Goal: Navigation & Orientation: Find specific page/section

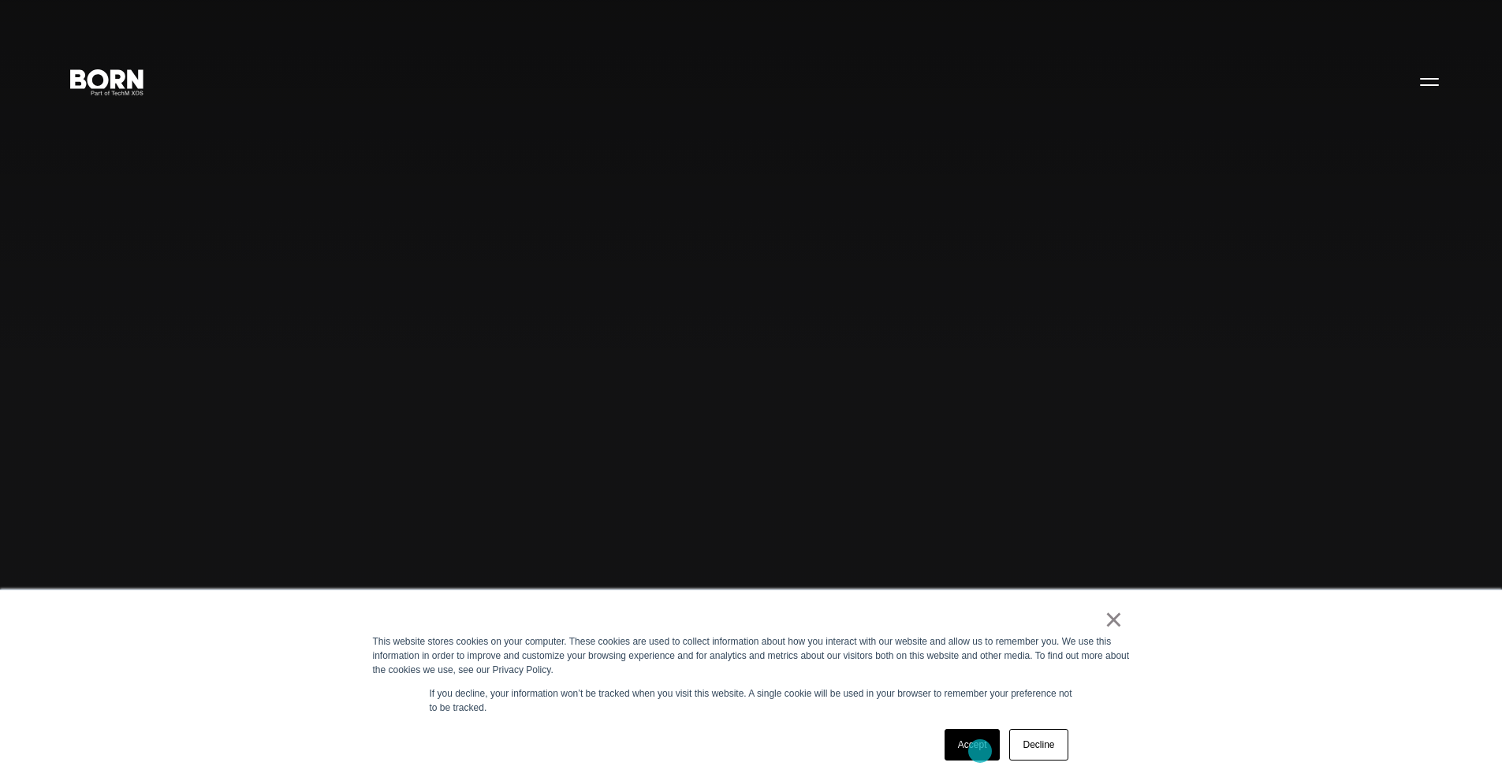
click at [980, 752] on link "Accept" at bounding box center [973, 745] width 56 height 32
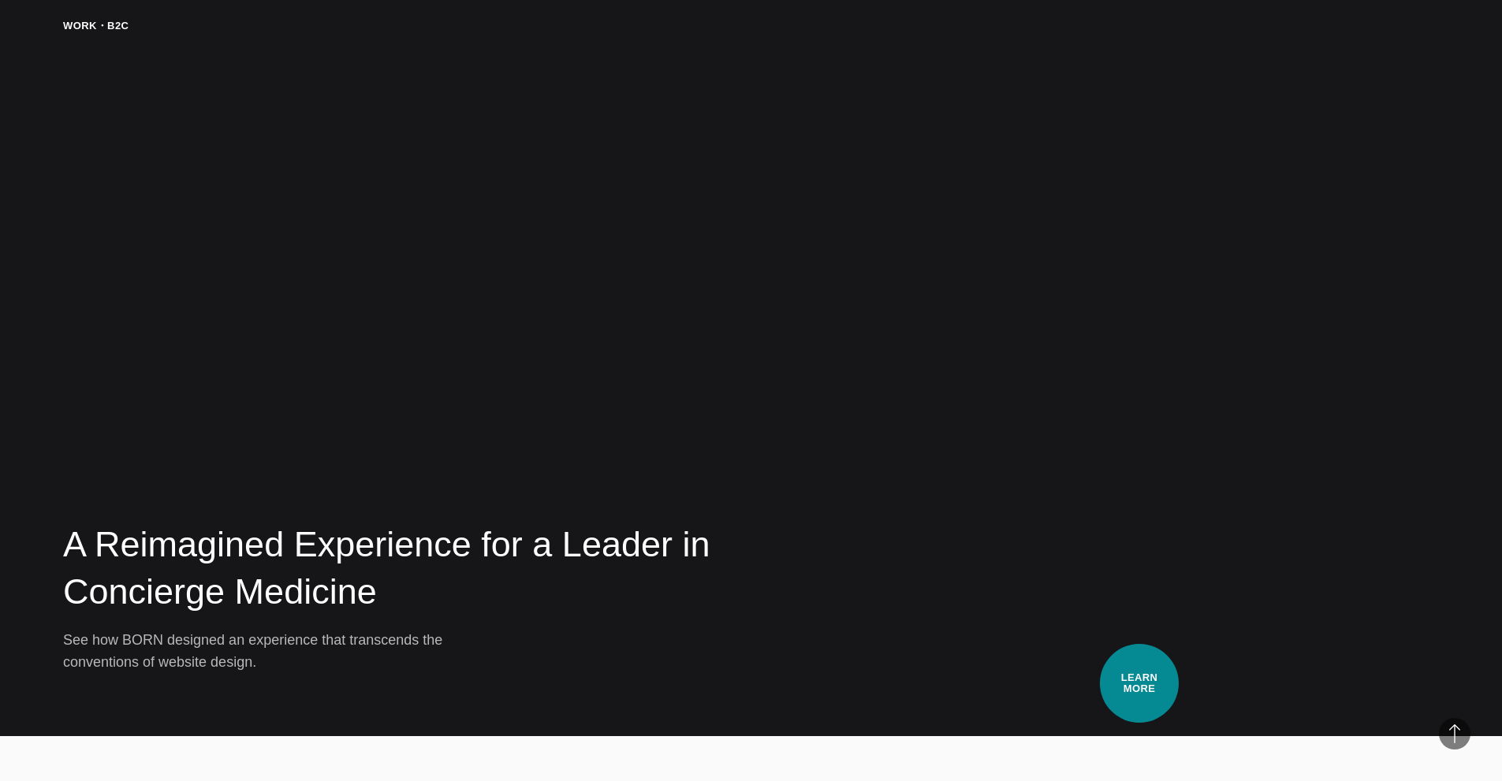
scroll to position [3943, 0]
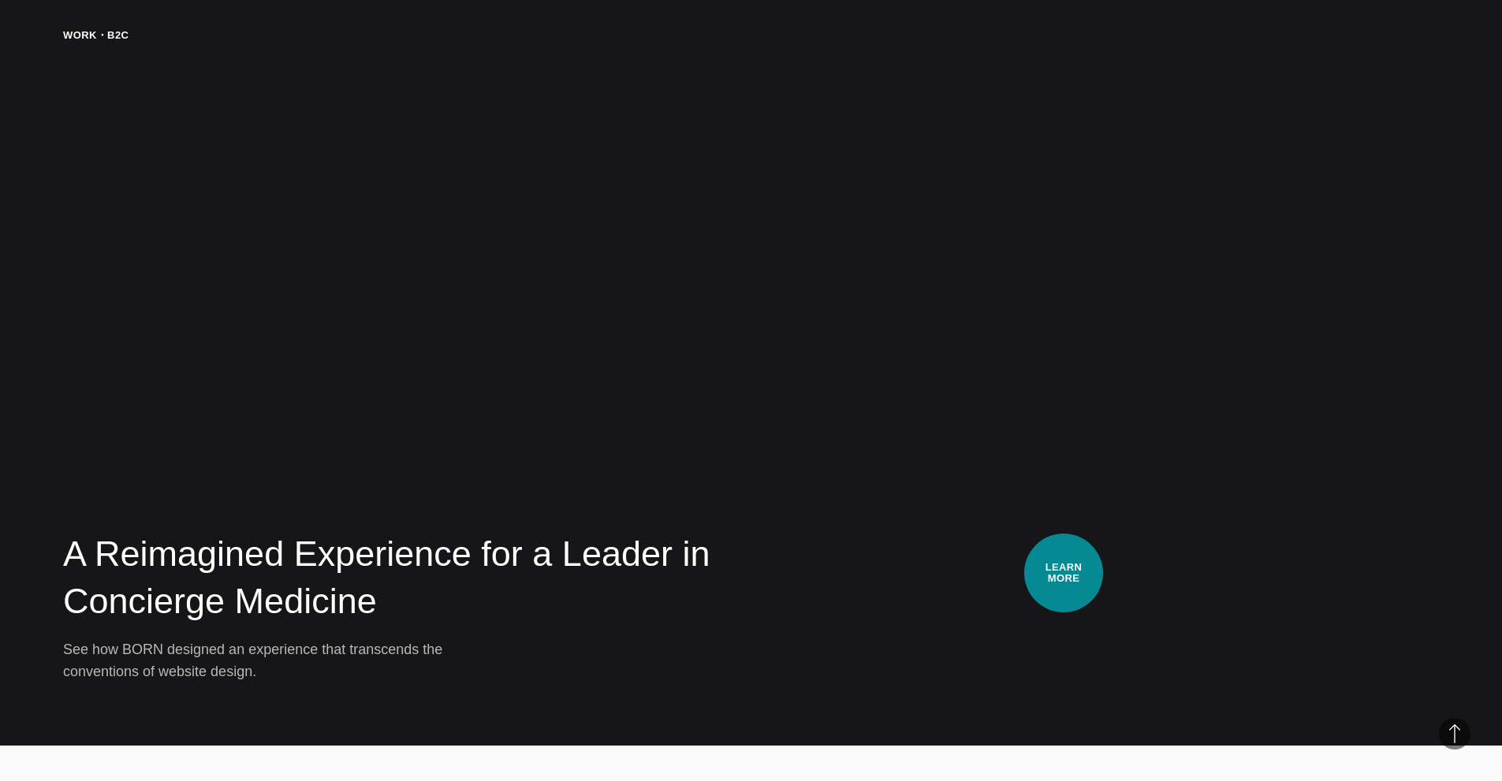
click at [1064, 571] on video at bounding box center [1143, 355] width 591 height 655
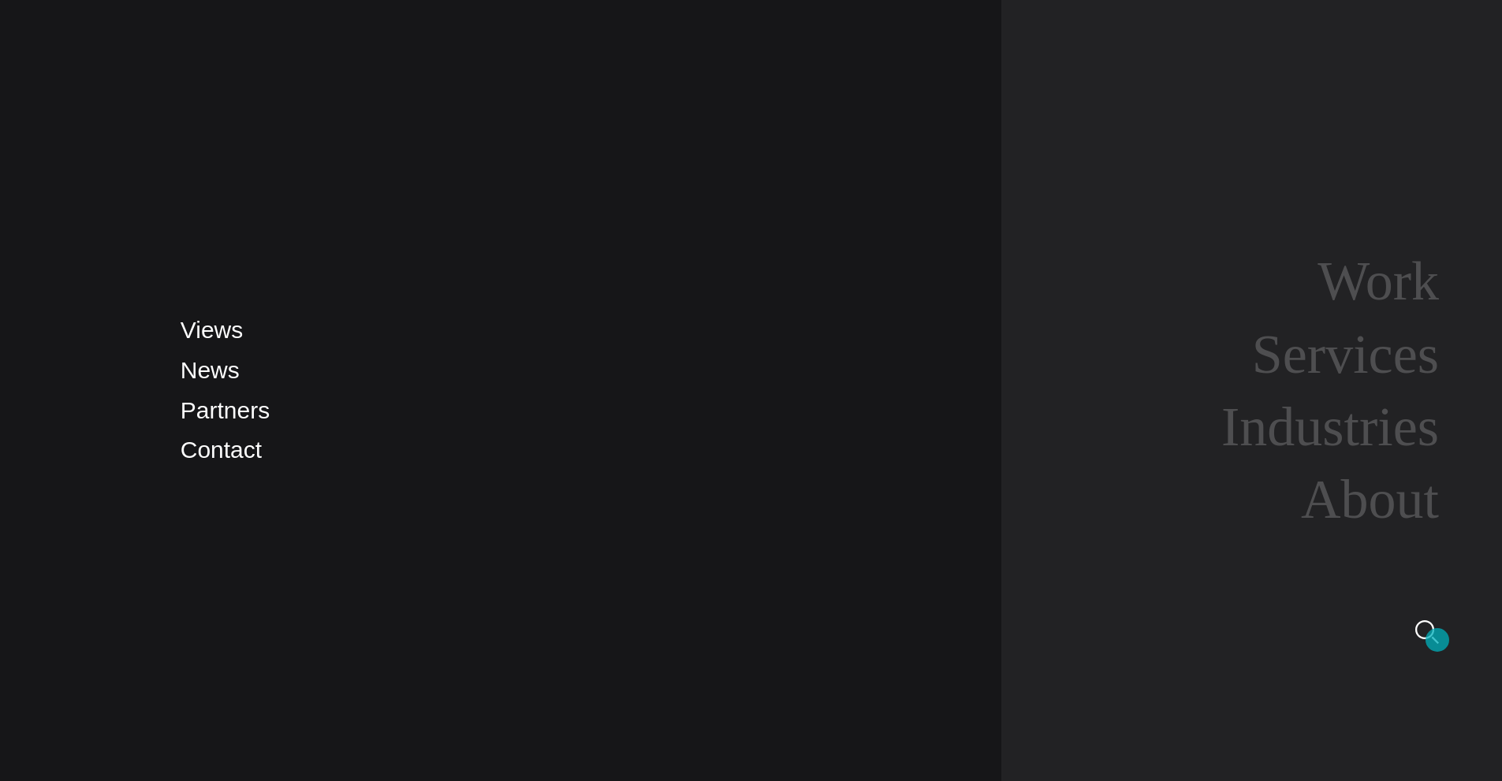
click at [1438, 640] on img at bounding box center [1428, 633] width 24 height 24
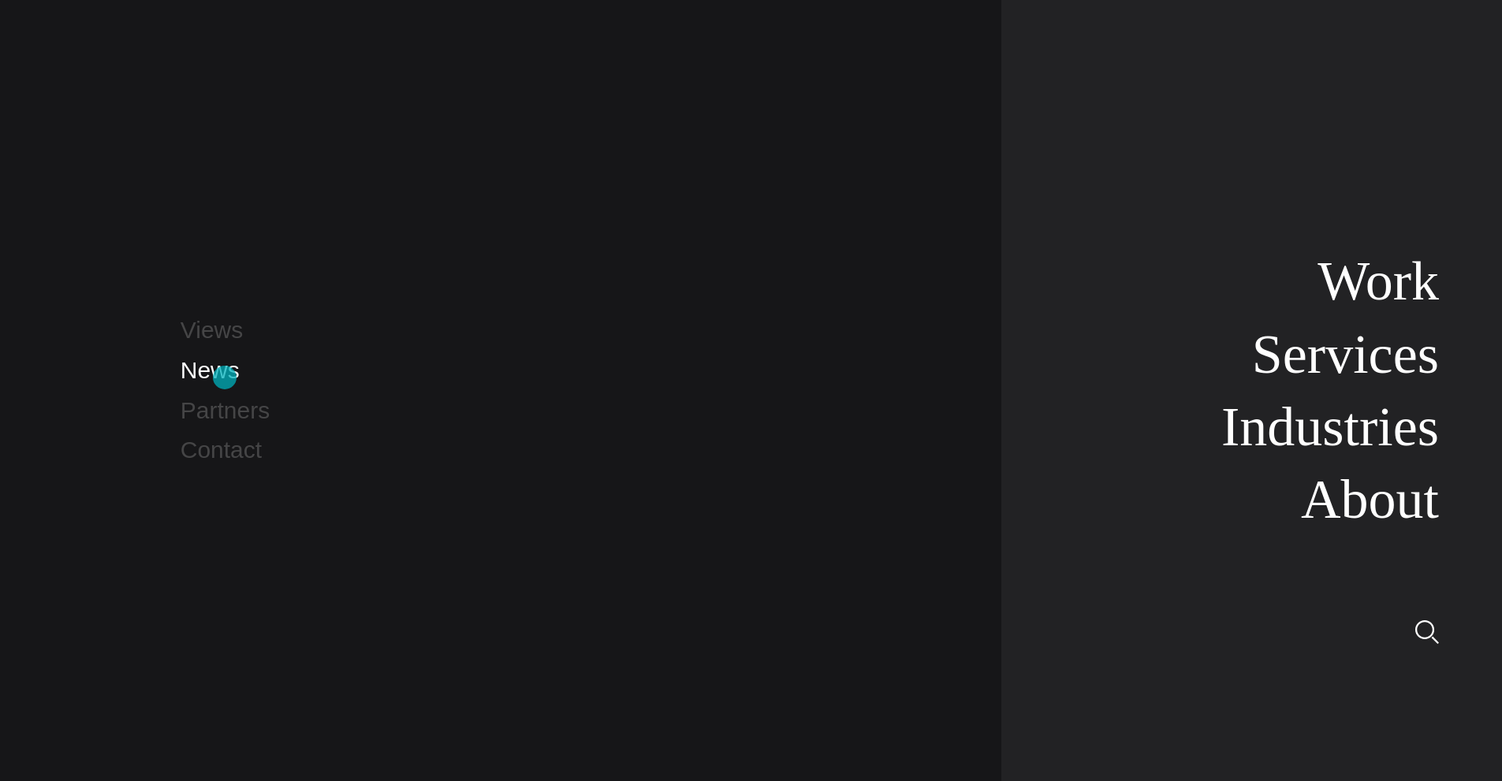
click at [225, 378] on link "News" at bounding box center [210, 370] width 59 height 26
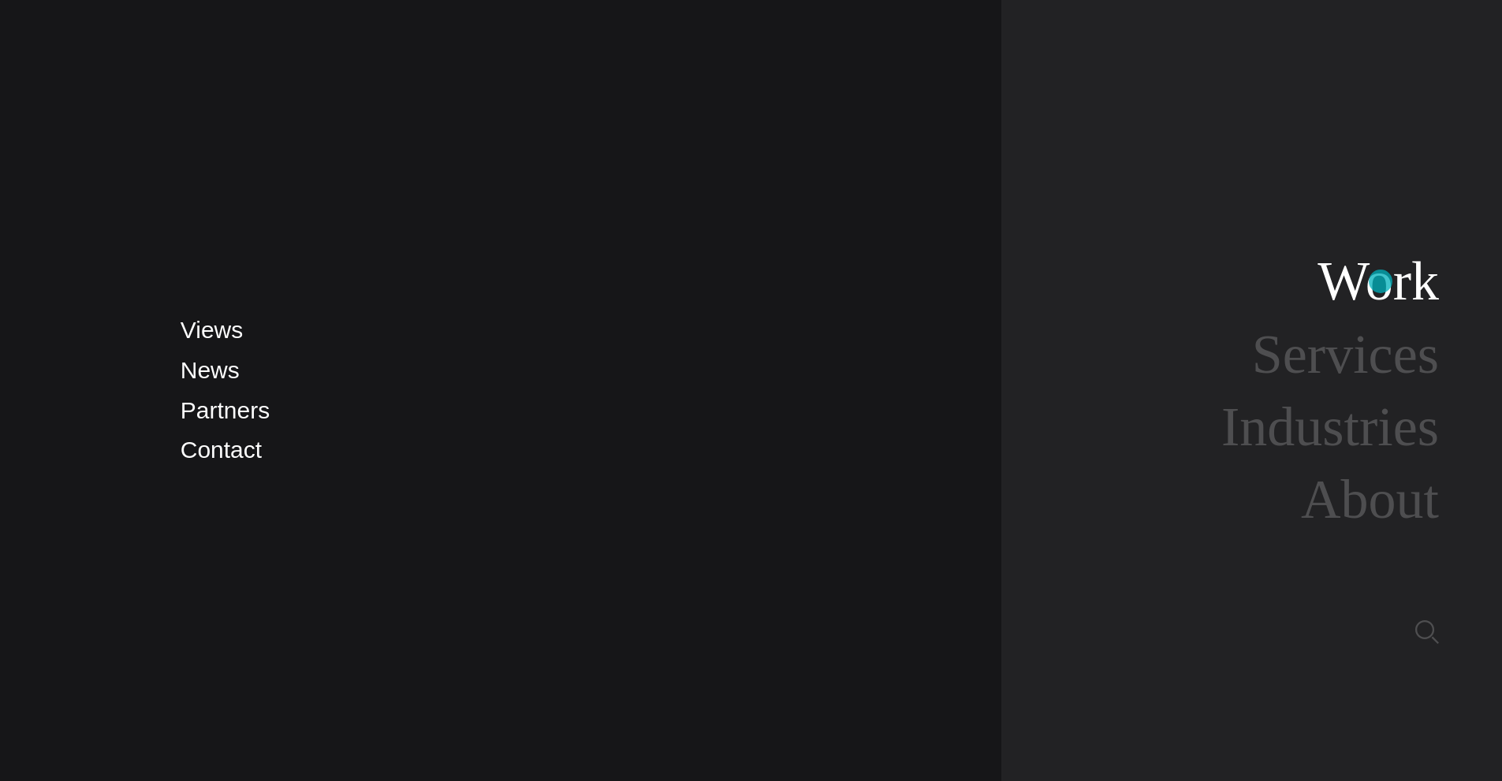
click at [1381, 282] on link "Work" at bounding box center [1378, 281] width 121 height 61
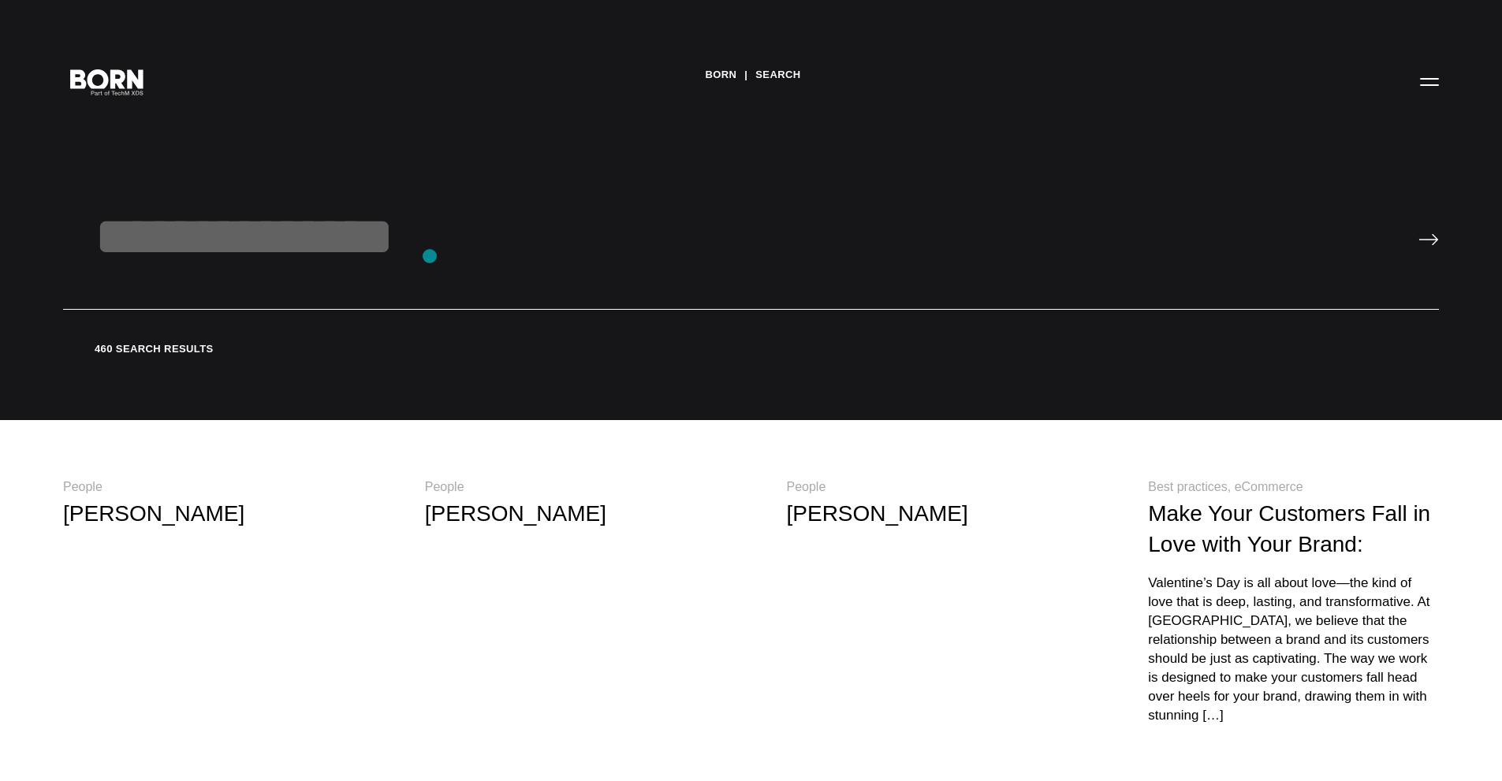
click at [430, 256] on input "text" at bounding box center [751, 257] width 1376 height 105
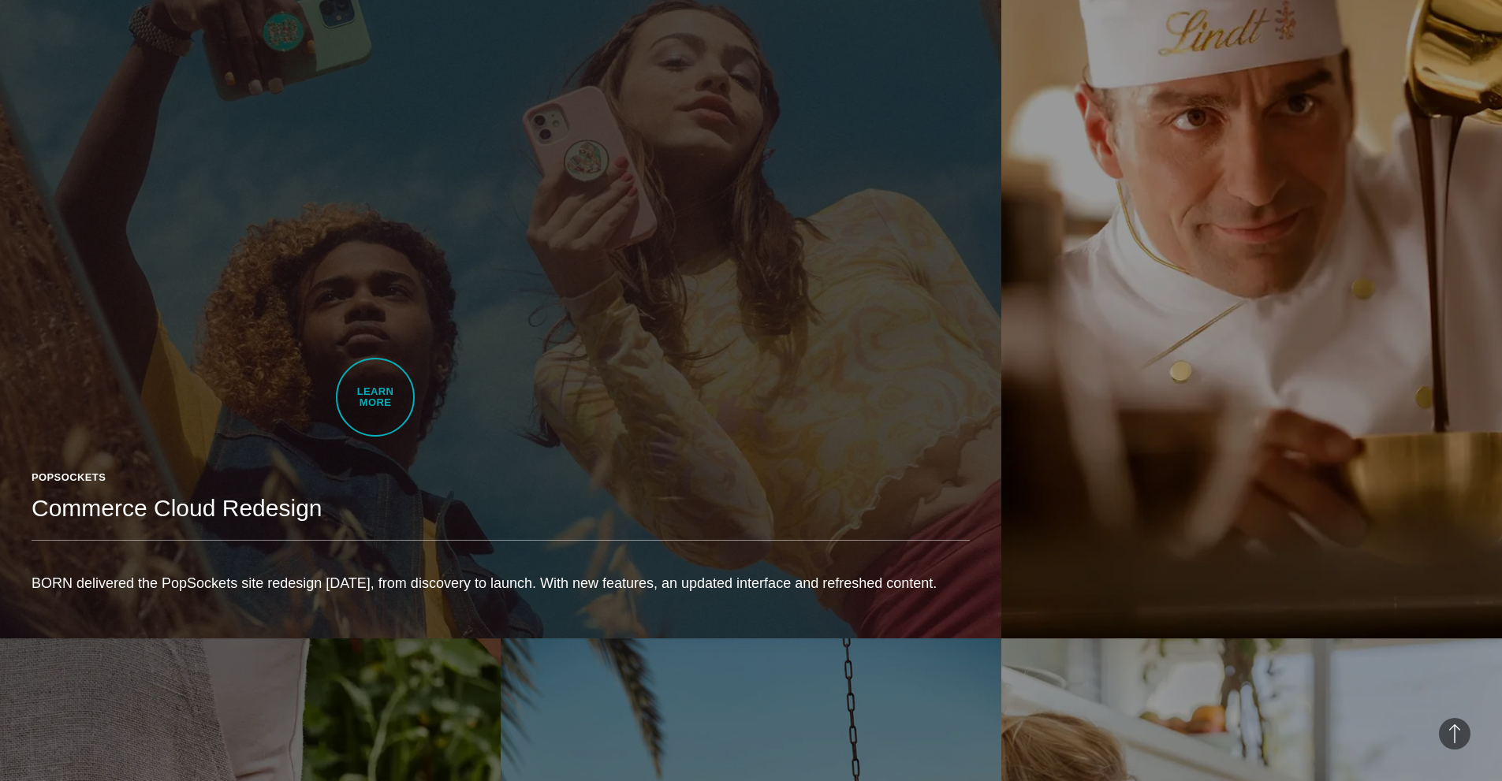
scroll to position [2602, 0]
click at [834, 268] on link "PopSockets Commerce Cloud Redesign BORN delivered the PopSockets site redesign …" at bounding box center [500, 243] width 1001 height 789
